Goal: Transaction & Acquisition: Download file/media

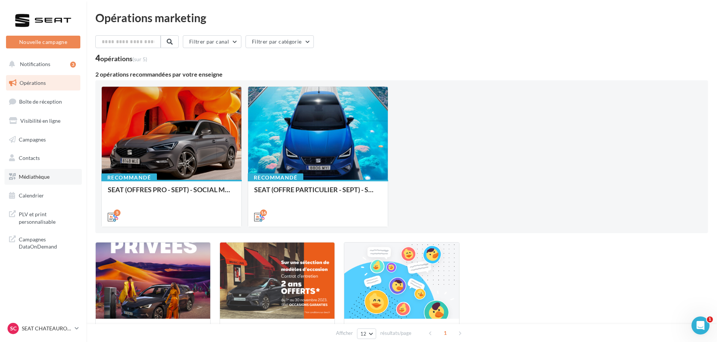
click at [44, 177] on span "Médiathèque" at bounding box center [34, 177] width 31 height 6
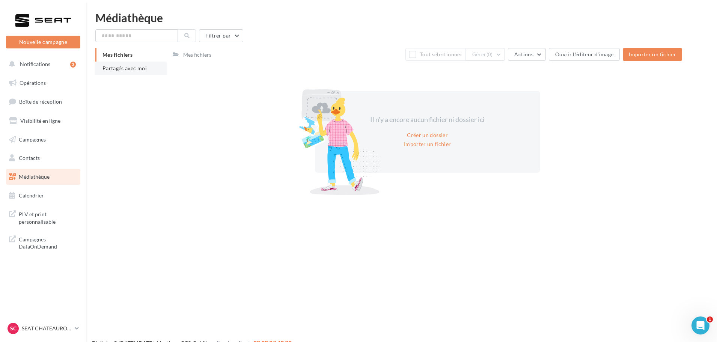
click at [153, 68] on li "Partagés avec moi" at bounding box center [130, 69] width 71 height 14
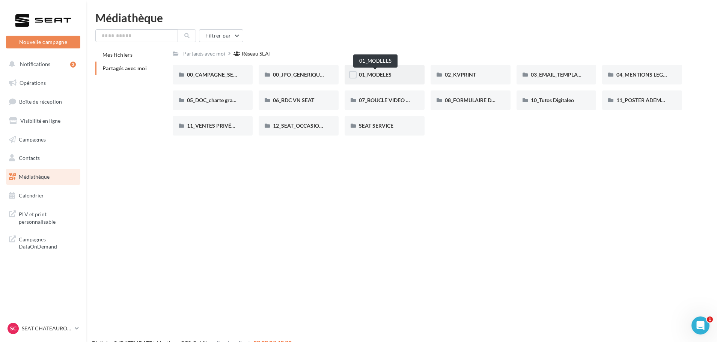
click at [379, 74] on span "01_MODELES" at bounding box center [375, 74] width 33 height 6
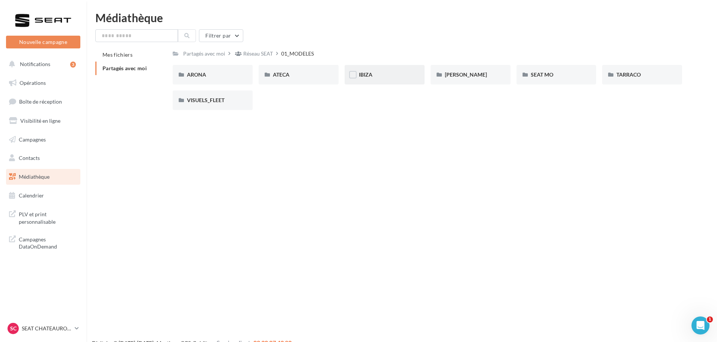
click at [387, 75] on div "IBIZA" at bounding box center [384, 75] width 51 height 8
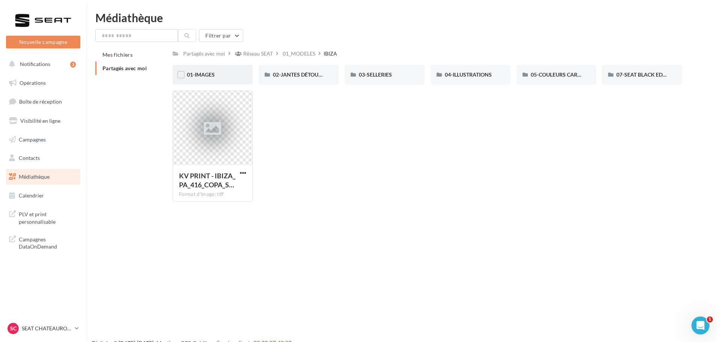
click at [223, 75] on div "01-IMAGES" at bounding box center [212, 75] width 51 height 8
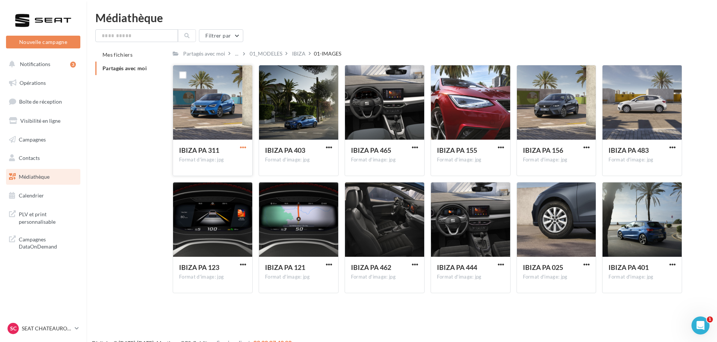
click at [243, 146] on span "button" at bounding box center [243, 147] width 6 height 6
click at [234, 159] on button "Télécharger" at bounding box center [210, 162] width 75 height 20
click at [300, 56] on div "IBIZA" at bounding box center [299, 54] width 14 height 8
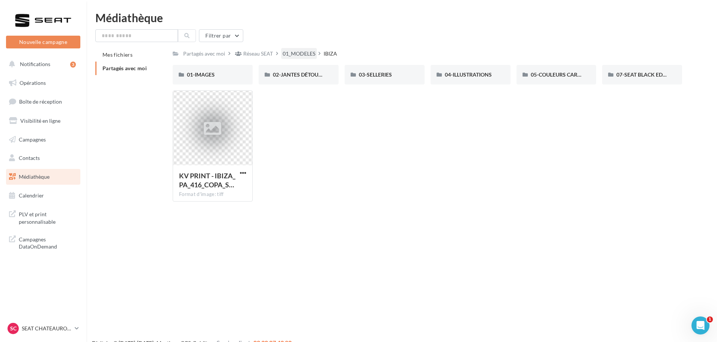
click at [287, 53] on div "01_MODELES" at bounding box center [299, 54] width 33 height 8
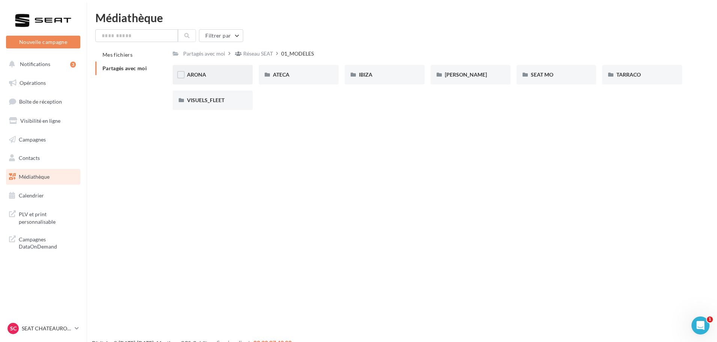
drag, startPoint x: 298, startPoint y: 73, endPoint x: 213, endPoint y: 78, distance: 85.0
click at [213, 78] on div "ARONA" at bounding box center [212, 75] width 51 height 8
click at [216, 74] on div "01-IMAGES" at bounding box center [212, 75] width 51 height 8
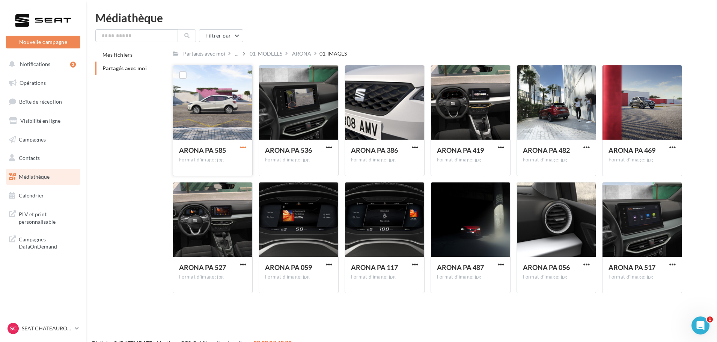
click at [241, 150] on span "button" at bounding box center [243, 147] width 6 height 6
click at [221, 163] on button "Télécharger" at bounding box center [210, 162] width 75 height 20
click at [266, 55] on div "01_MODELES" at bounding box center [266, 54] width 33 height 8
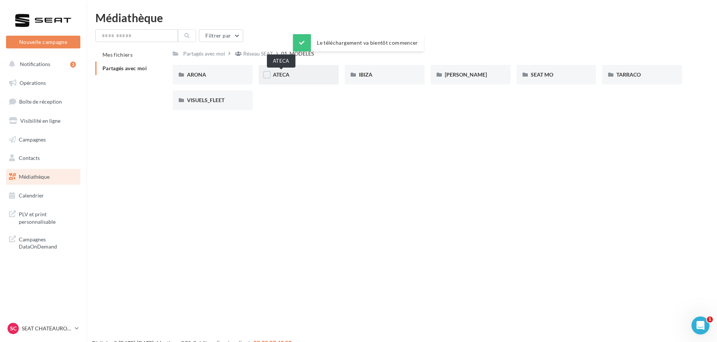
click at [275, 76] on span "ATECA" at bounding box center [281, 74] width 17 height 6
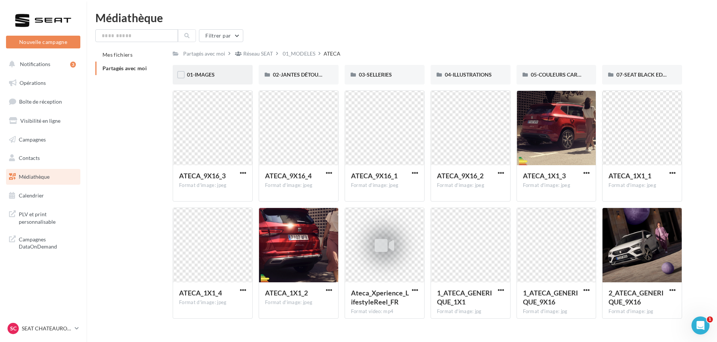
click at [216, 72] on div "01-IMAGES" at bounding box center [212, 75] width 51 height 8
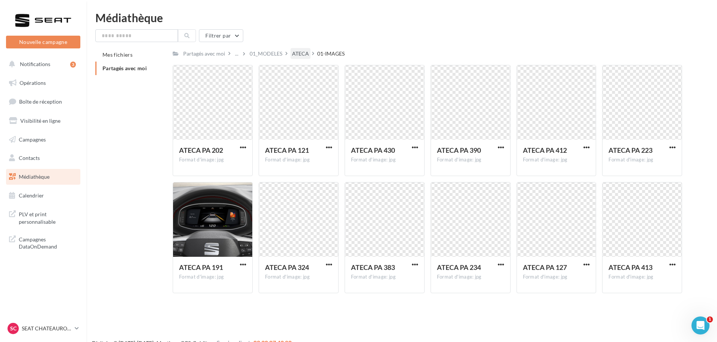
click at [302, 59] on div "ATECA" at bounding box center [301, 53] width 20 height 11
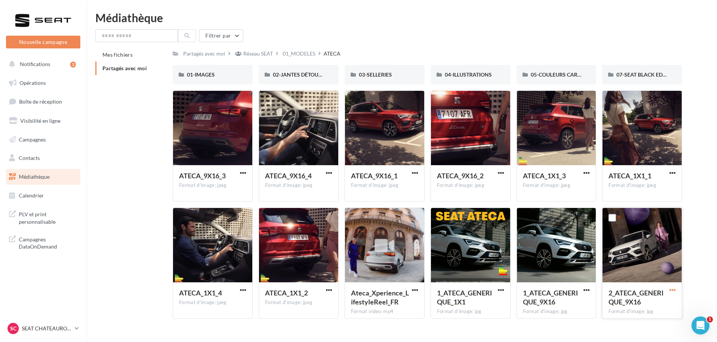
click at [672, 293] on span "button" at bounding box center [673, 290] width 6 height 6
click at [697, 254] on div "Mes fichiers Partagés avec moi Partagés avec moi Réseau SEAT 01_MODELES ATECA R…" at bounding box center [404, 186] width 619 height 277
click at [218, 73] on div "01-IMAGES" at bounding box center [212, 75] width 51 height 8
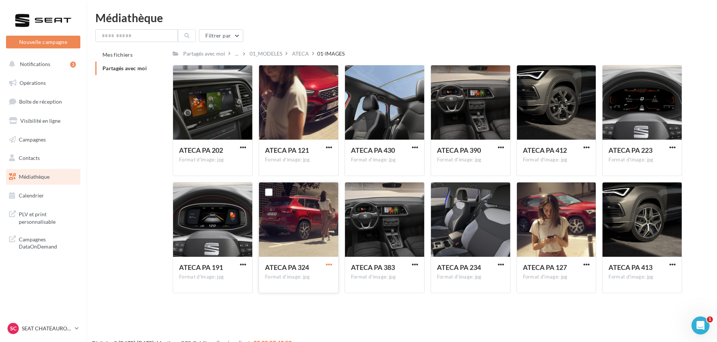
click at [326, 266] on span "button" at bounding box center [329, 264] width 6 height 6
click at [307, 278] on button "Télécharger" at bounding box center [296, 280] width 75 height 20
drag, startPoint x: 299, startPoint y: 51, endPoint x: 302, endPoint y: 51, distance: 3.8
click at [299, 51] on div "Le téléchargement va bientôt commencer" at bounding box center [358, 42] width 131 height 17
click at [300, 53] on div "Le téléchargement va bientôt commencer" at bounding box center [358, 44] width 131 height 20
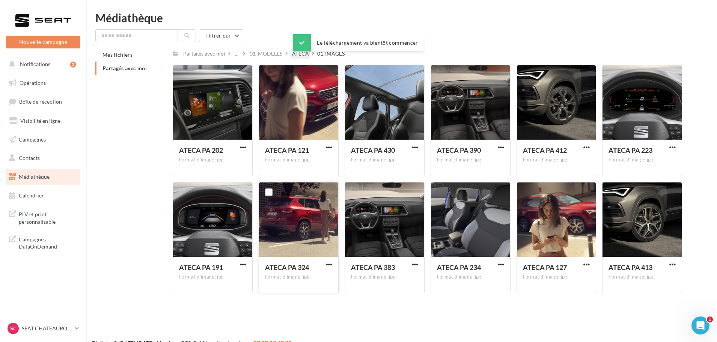
click at [299, 58] on div "ATECA" at bounding box center [301, 53] width 20 height 11
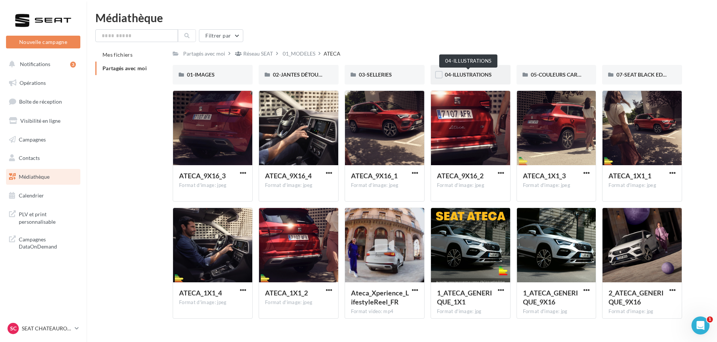
click at [478, 72] on span "04-ILLUSTRATIONS" at bounding box center [468, 74] width 47 height 6
